Goal: Task Accomplishment & Management: Manage account settings

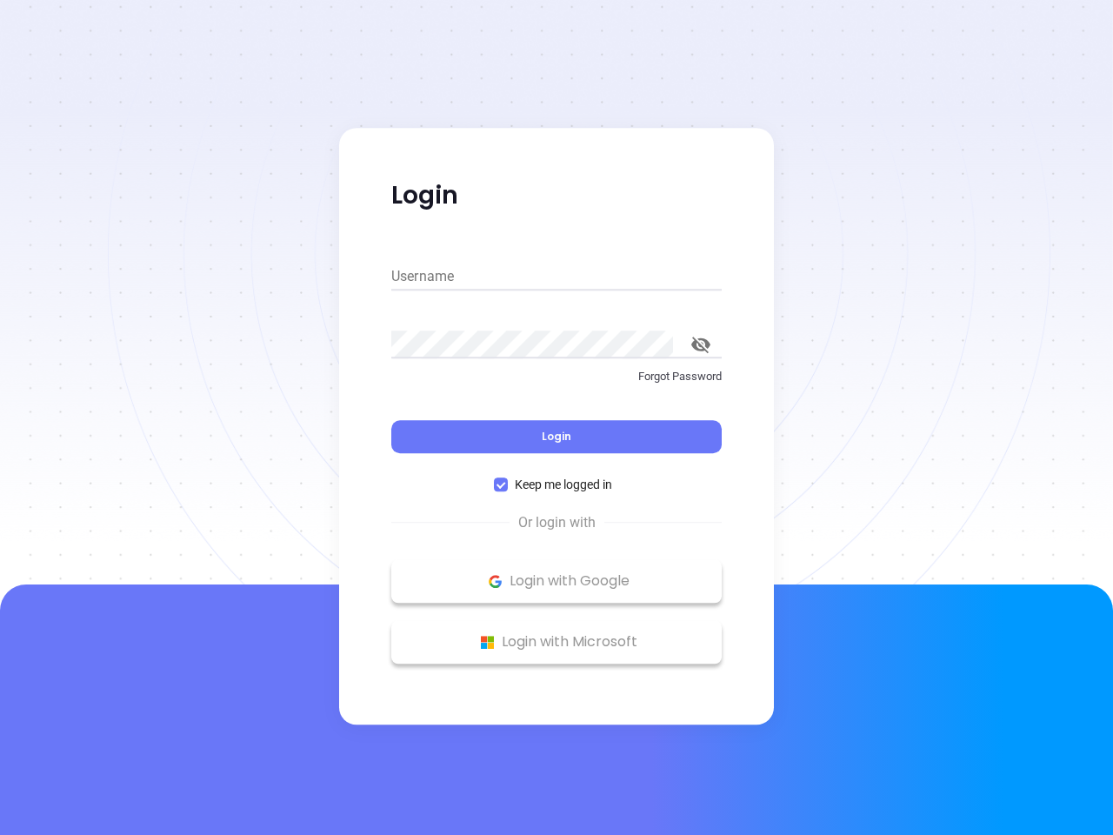
click at [556, 417] on div "Login" at bounding box center [556, 426] width 330 height 54
click at [556, 277] on input "Username" at bounding box center [556, 277] width 330 height 28
click at [701, 344] on icon "toggle password visibility" at bounding box center [700, 344] width 19 height 17
click at [556, 436] on span "Login" at bounding box center [557, 436] width 30 height 15
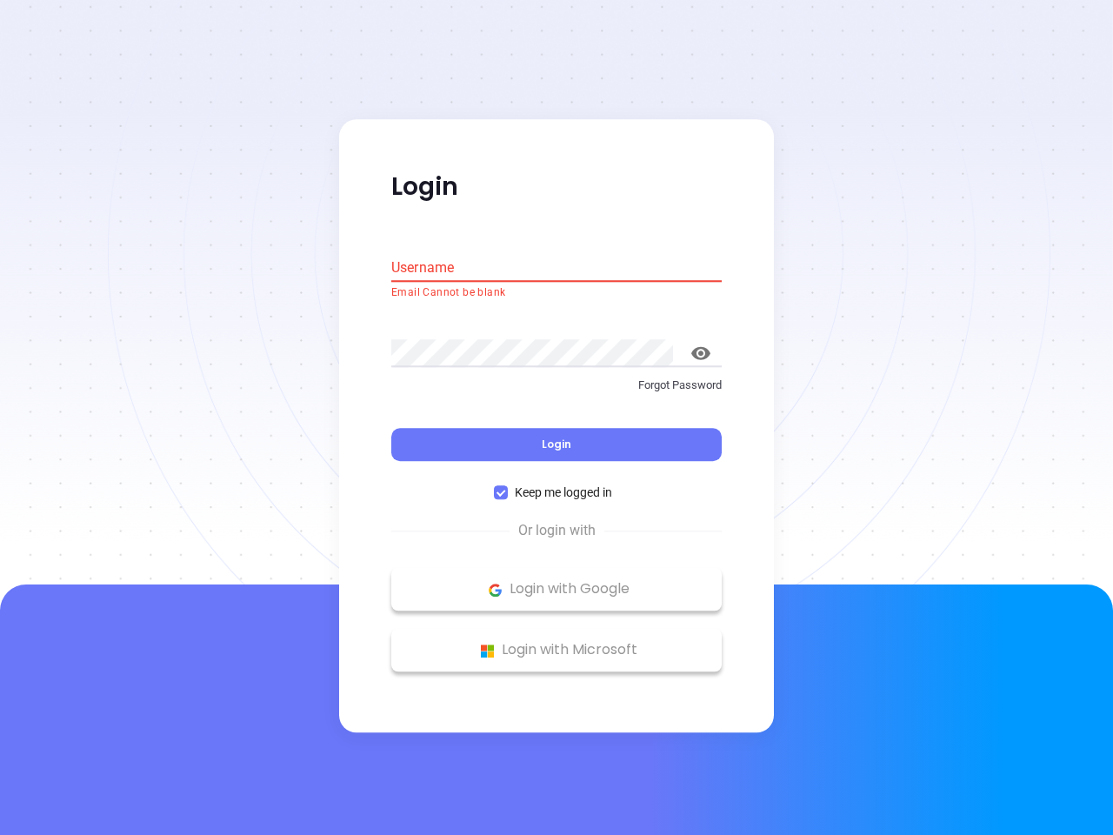
click at [556, 484] on span "Keep me logged in" at bounding box center [563, 492] width 111 height 19
click at [508, 486] on input "Keep me logged in" at bounding box center [501, 493] width 14 height 14
checkbox input "false"
click at [556, 581] on p "Login with Google" at bounding box center [556, 589] width 313 height 26
click at [556, 642] on p "Login with Microsoft" at bounding box center [556, 650] width 313 height 26
